Goal: Check status: Check status

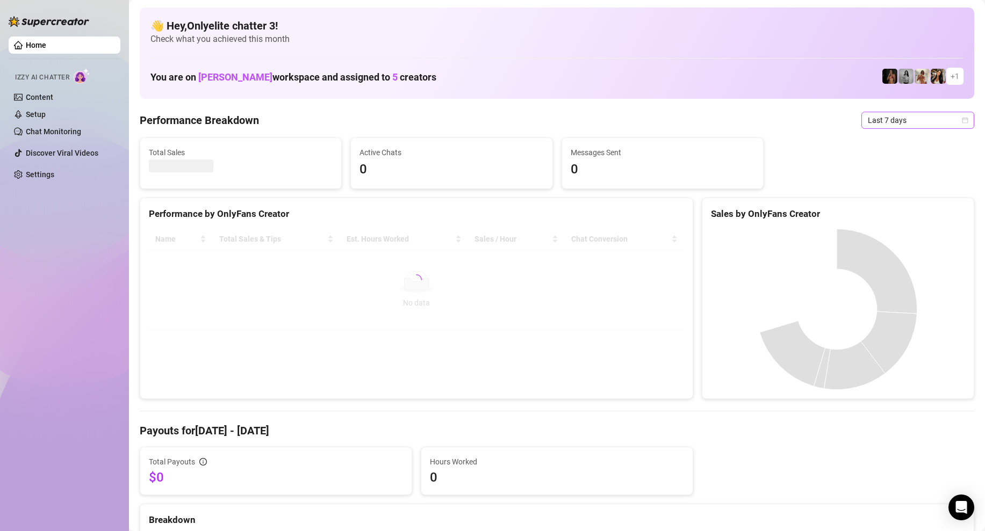
click at [926, 123] on span "Last 7 days" at bounding box center [918, 120] width 100 height 16
click at [927, 205] on div "Custom date" at bounding box center [910, 211] width 96 height 12
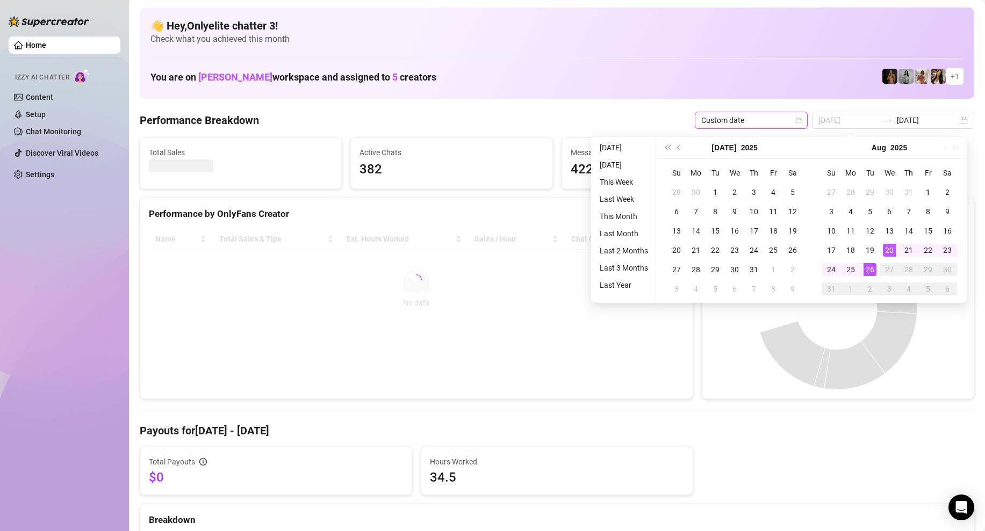
type input "[DATE]"
click at [874, 268] on div "26" at bounding box center [869, 269] width 13 height 13
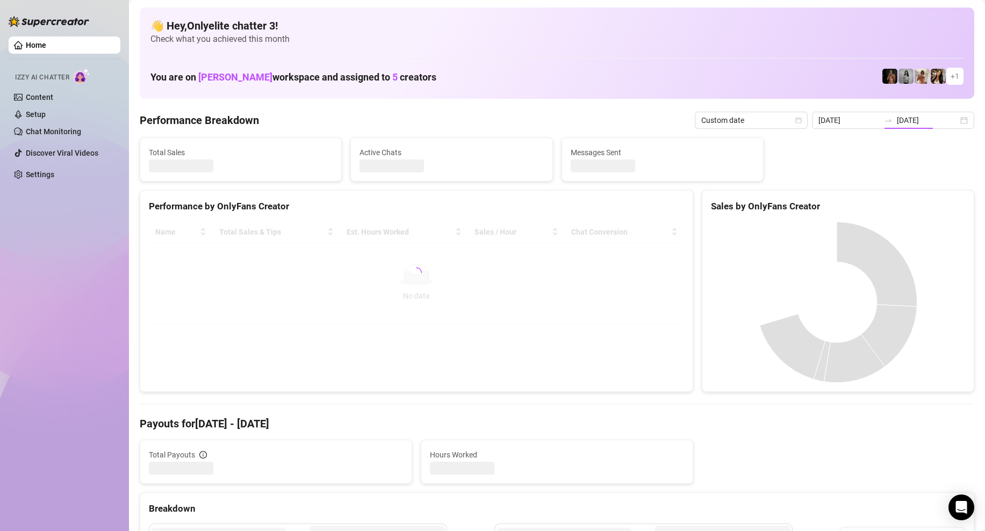
type input "[DATE]"
